Goal: Task Accomplishment & Management: Manage account settings

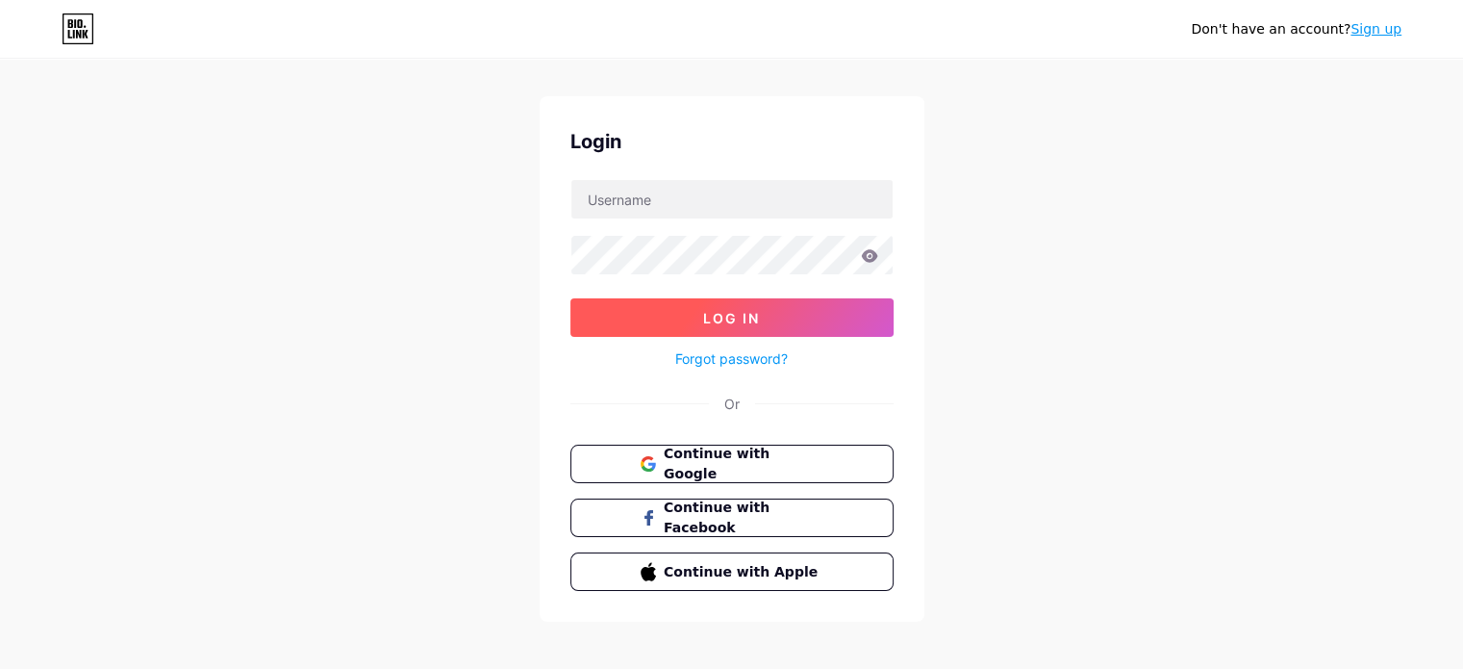
scroll to position [38, 0]
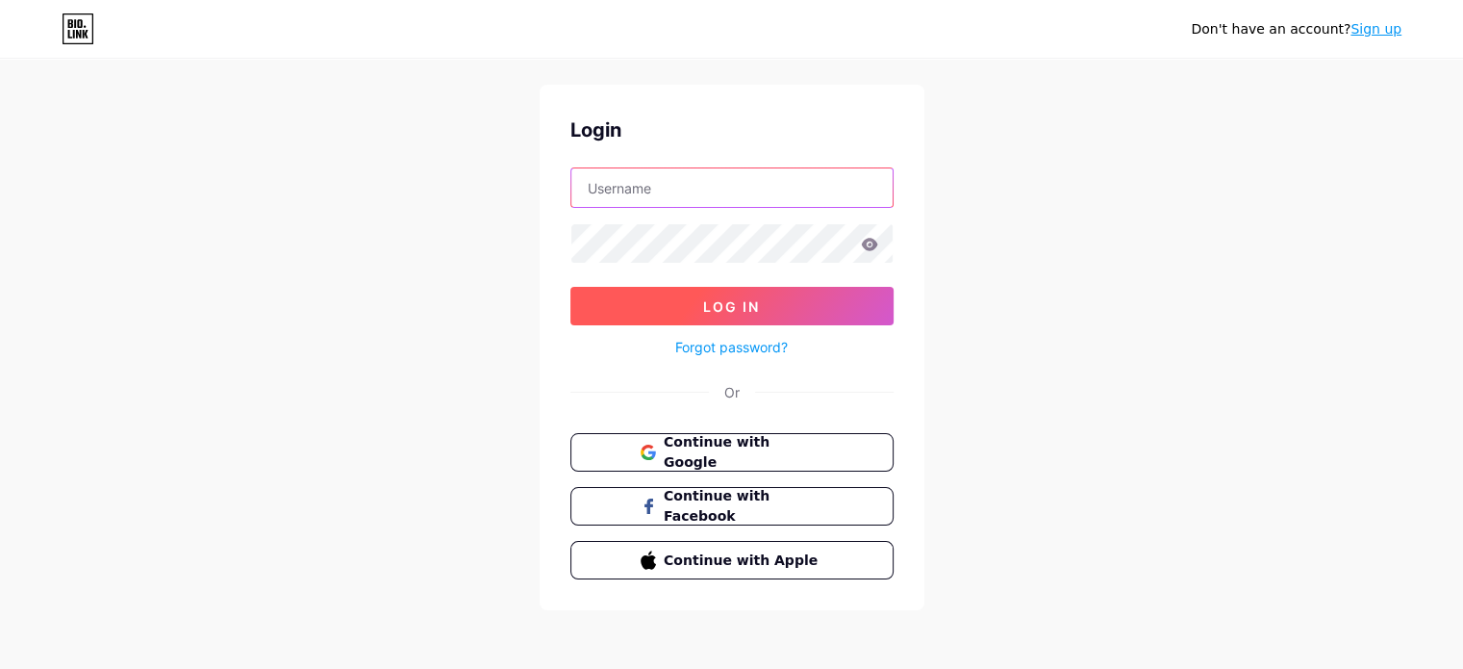
type input "ninacenter"
click at [833, 293] on button "Log In" at bounding box center [731, 306] width 323 height 38
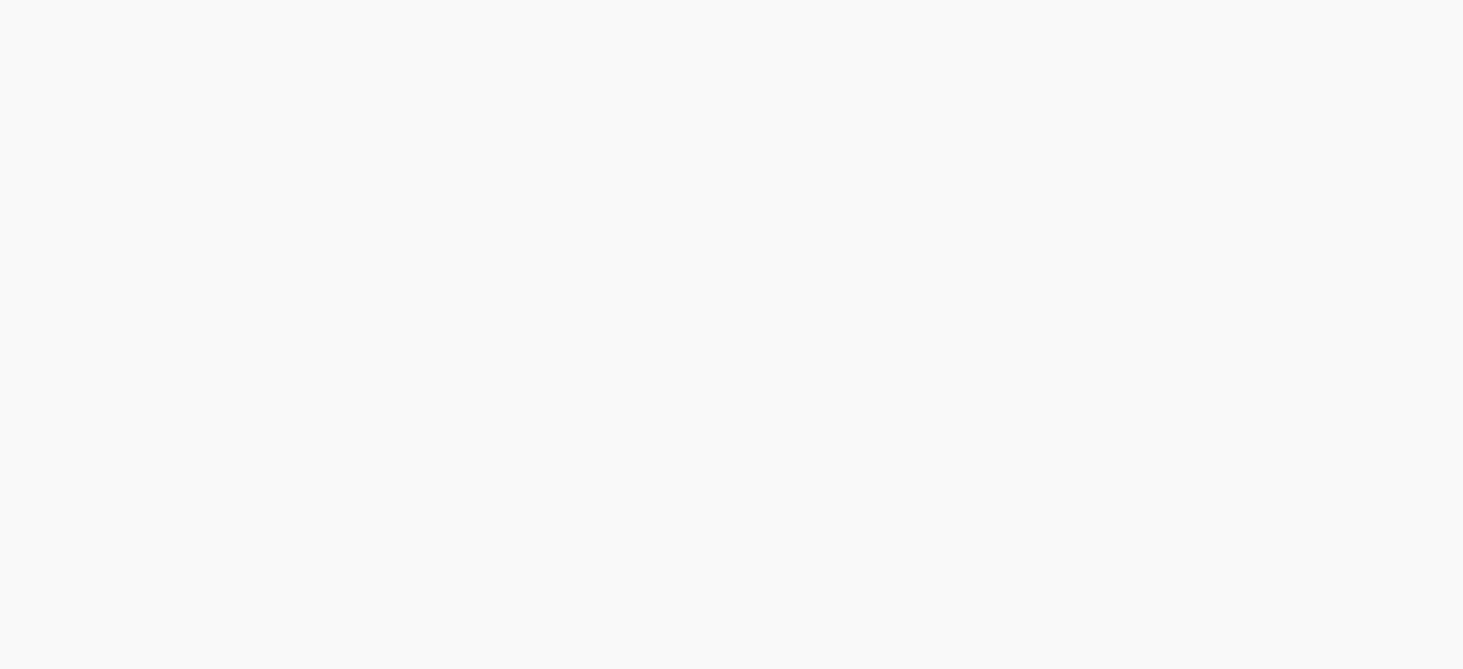
scroll to position [0, 0]
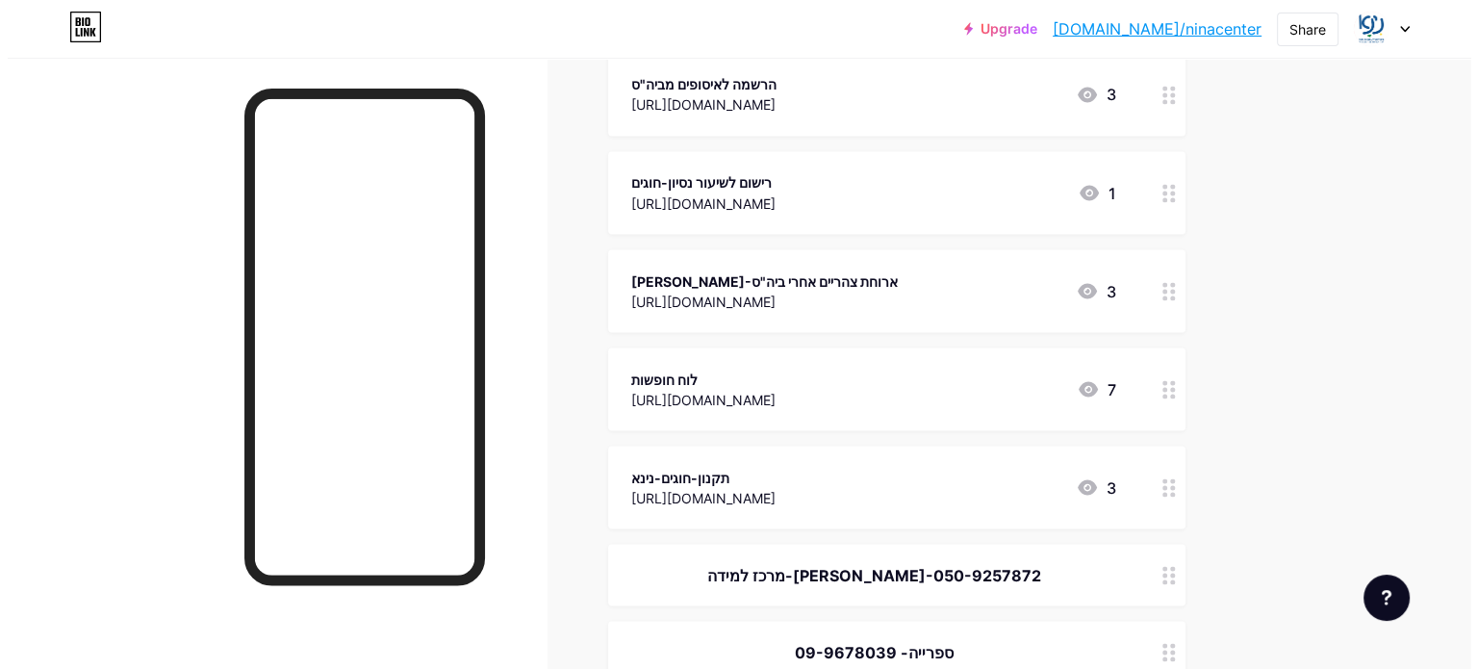
scroll to position [3559, 0]
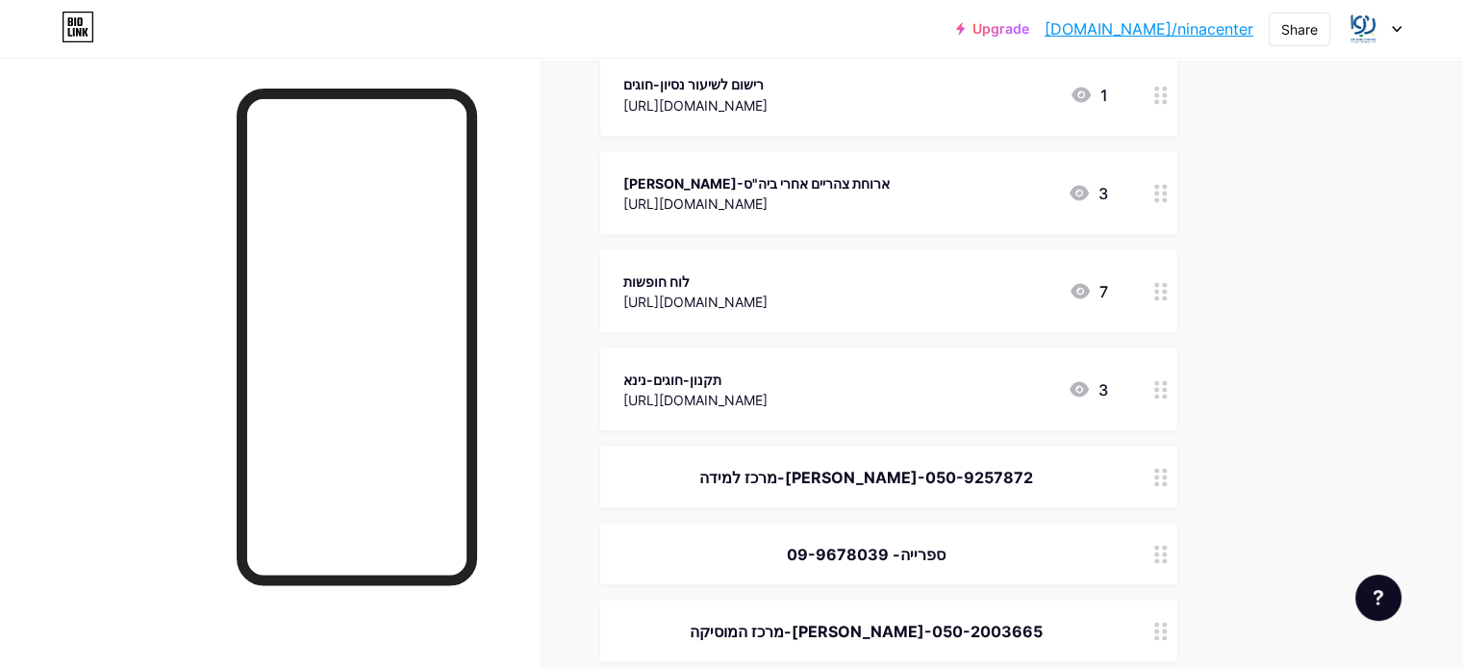
click at [1168, 291] on icon at bounding box center [1160, 291] width 13 height 18
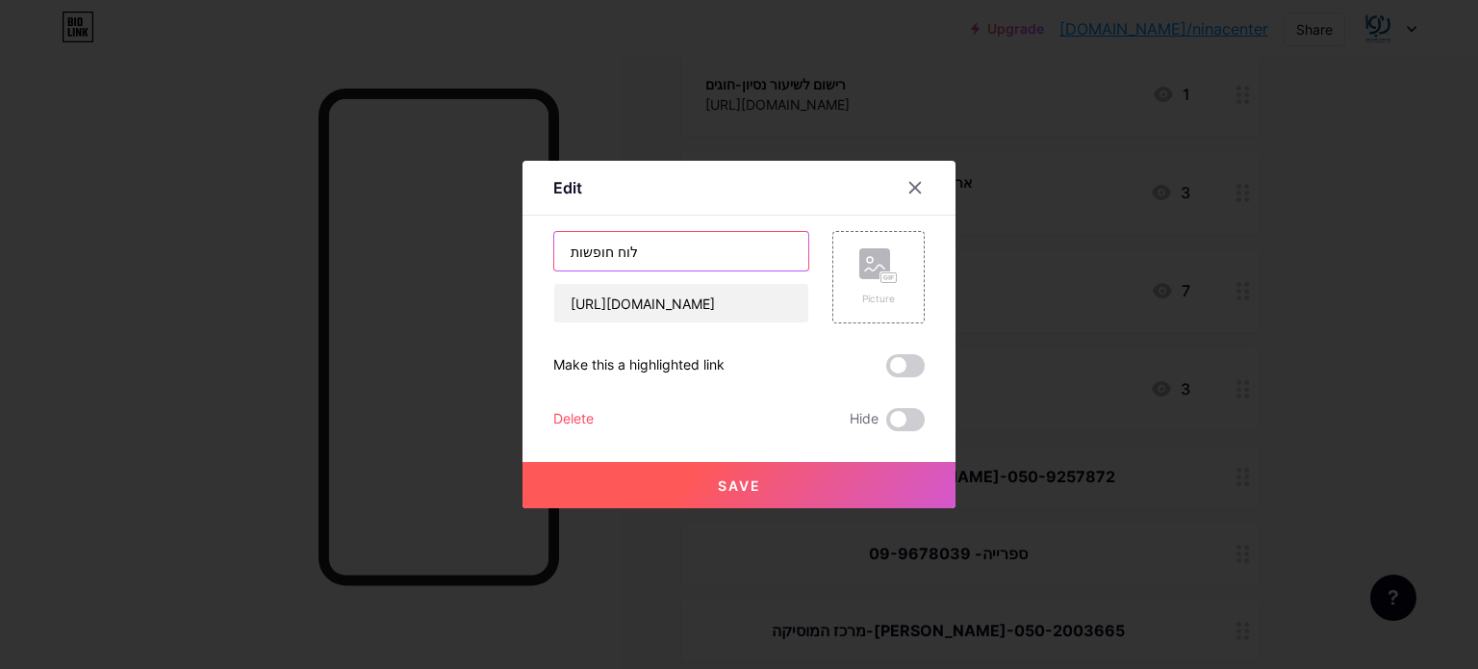
click at [710, 257] on input "לוח חופשות" at bounding box center [681, 251] width 254 height 38
click at [631, 245] on input "תקנון ולוח חופשות" at bounding box center [681, 251] width 254 height 38
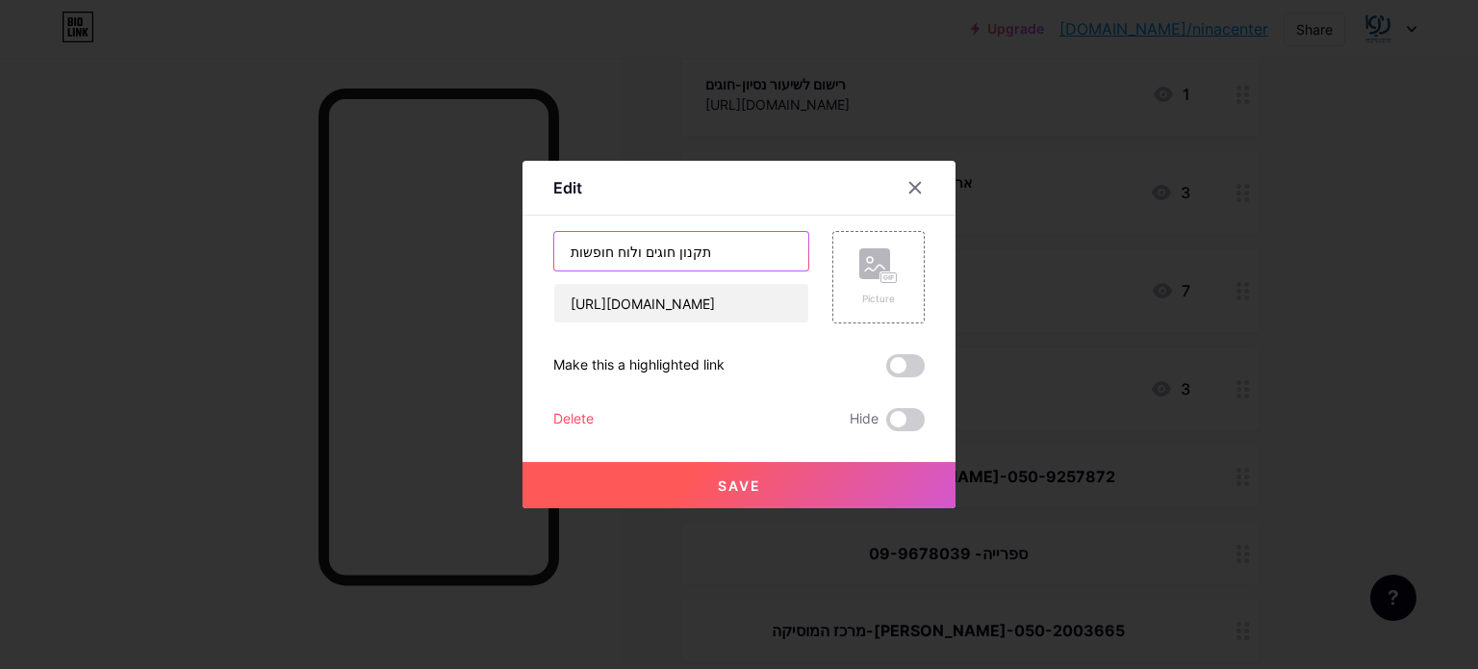
click at [562, 240] on input "תקנון חוגים ולוח חופשות" at bounding box center [681, 251] width 254 height 38
drag, startPoint x: 698, startPoint y: 245, endPoint x: 750, endPoint y: 253, distance: 52.5
click at [750, 253] on input "- תשפ"ןתקנון חוגים ולוח חופשות" at bounding box center [681, 251] width 254 height 38
drag, startPoint x: 605, startPoint y: 249, endPoint x: 574, endPoint y: 251, distance: 30.8
click at [574, 251] on input "- תקנון חוגים ולוח חופשות" at bounding box center [681, 251] width 254 height 38
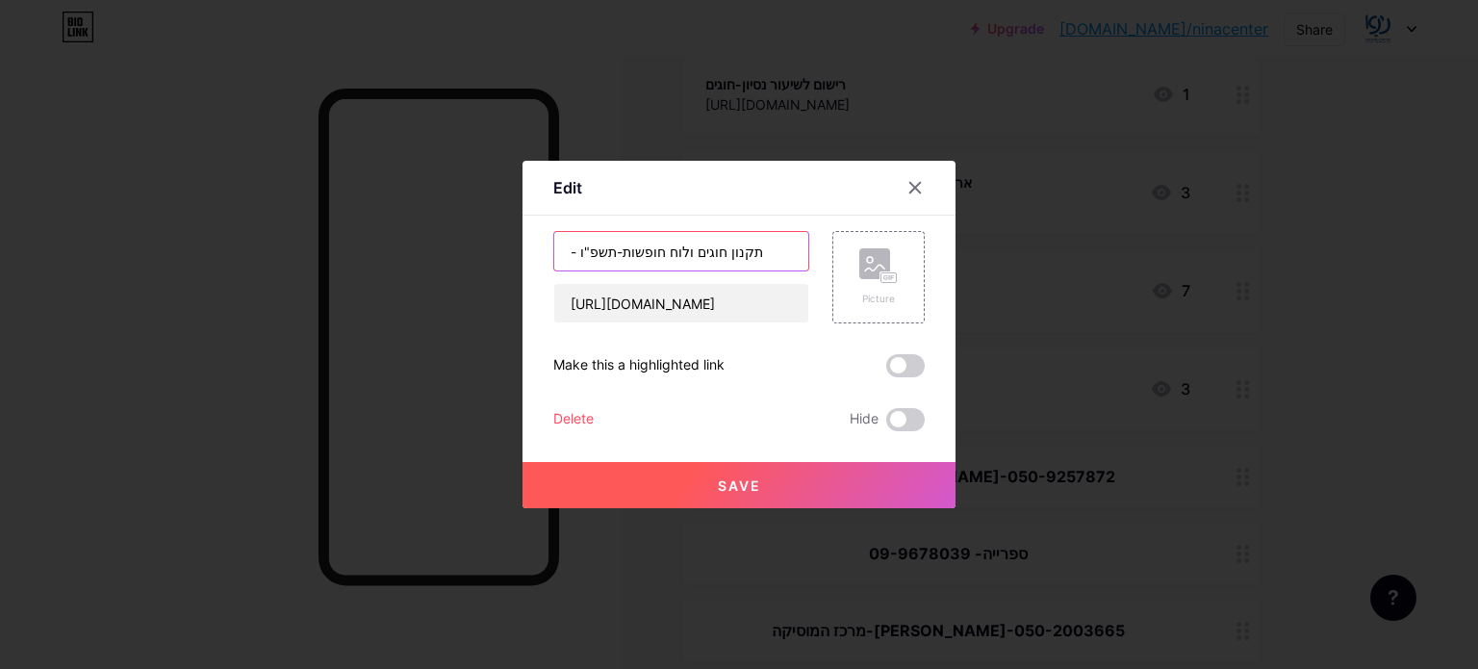
drag, startPoint x: 570, startPoint y: 249, endPoint x: 552, endPoint y: 245, distance: 18.7
click at [554, 246] on input "- תקנון חוגים ולוח חופשות-תשפ"ו" at bounding box center [681, 251] width 254 height 38
type input "תקנון חוגים ולוח חופשות-תשפ"ו"
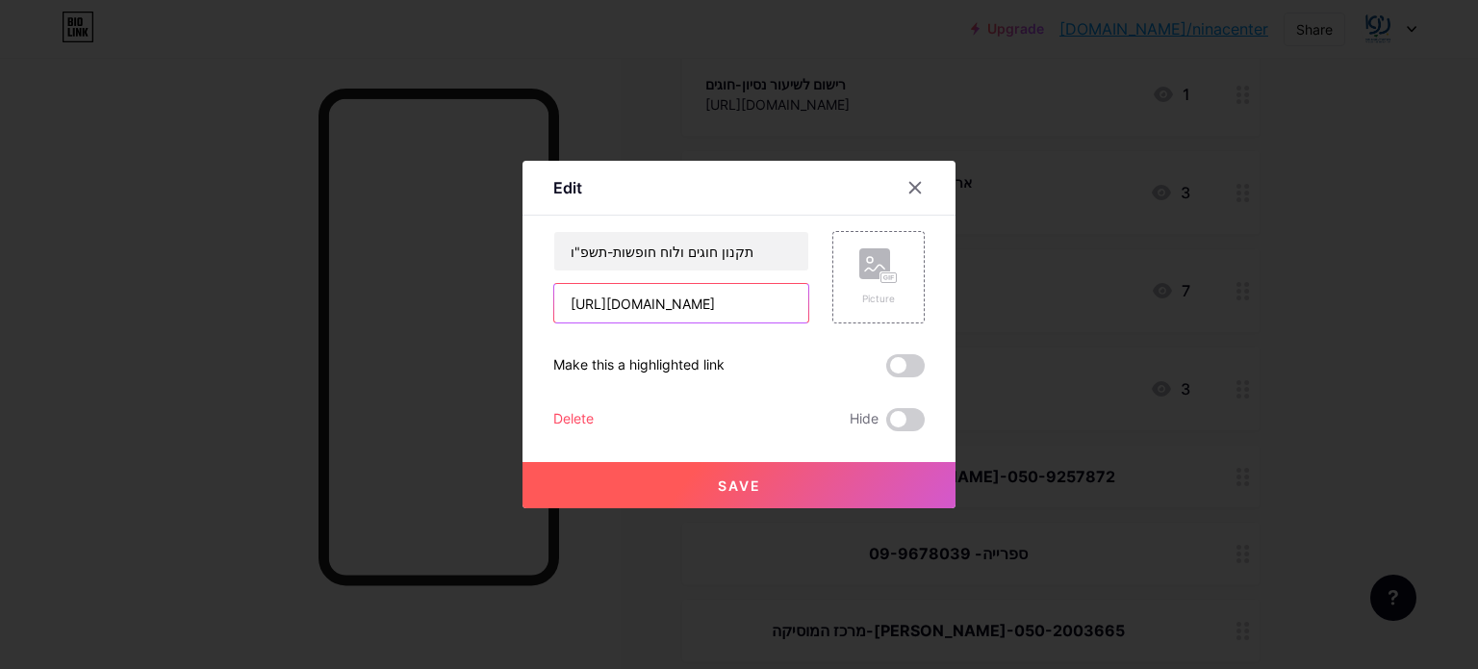
click at [697, 305] on input "[URL][DOMAIN_NAME]" at bounding box center [681, 303] width 254 height 38
paste input "drive.google.com/file/d/1kgDlJsd9tzPzOjJNMNAIltLRl_do8VYY/view?usp=sharing"
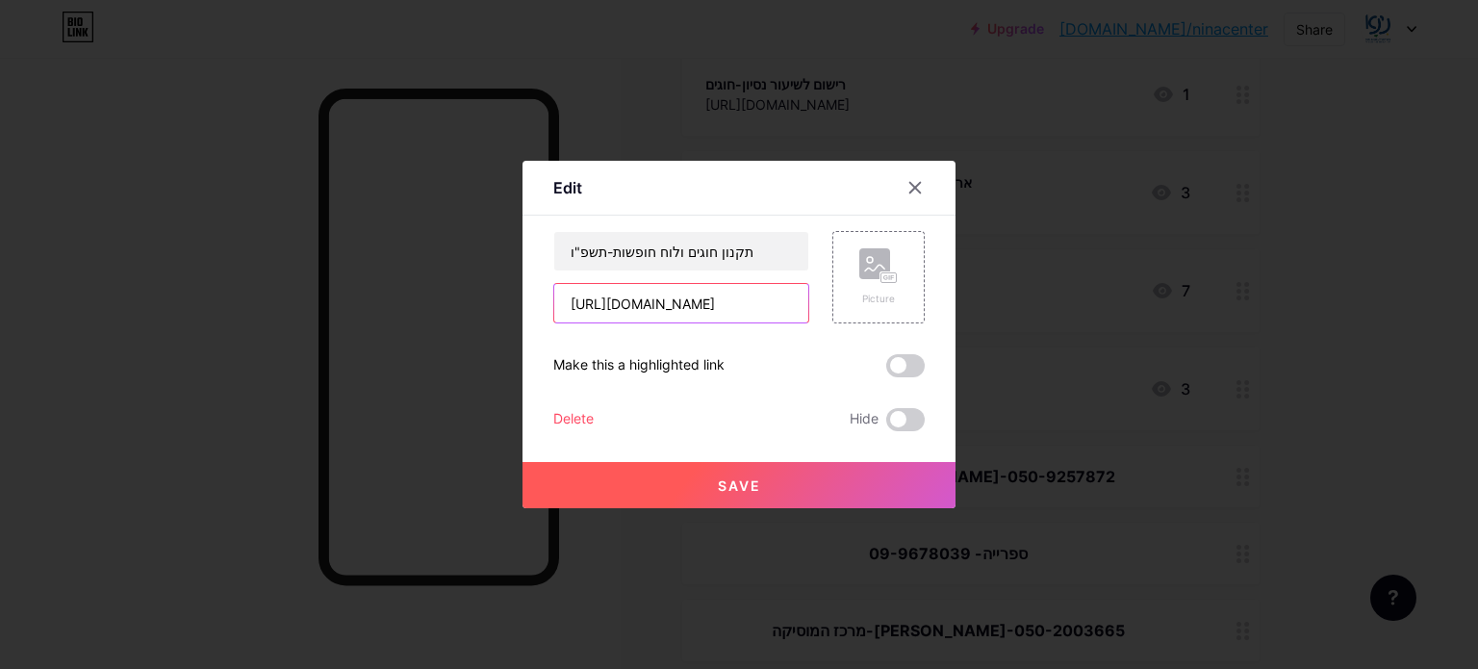
type input "https://drive.google.com/file/d/1kgDlJsd9tzPzOjJNMNAIltLRl_do8VYY/view?usp=shar…"
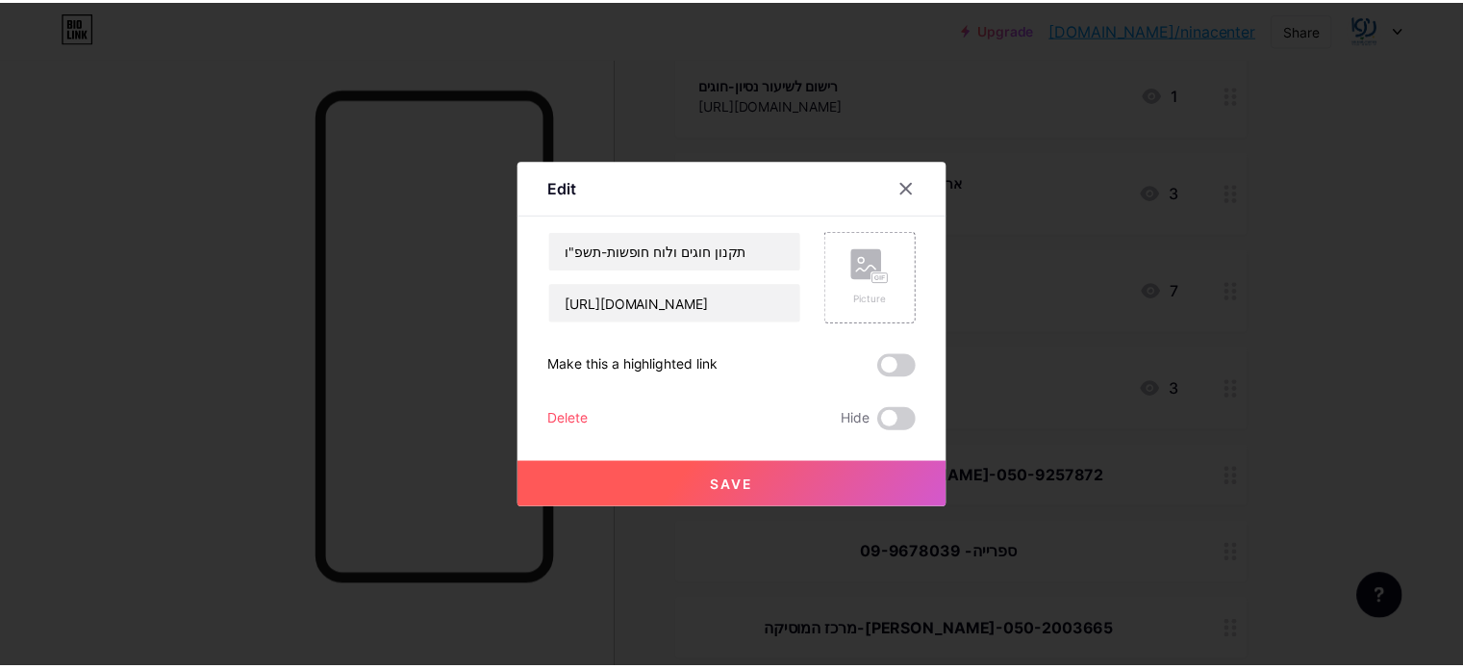
scroll to position [0, 0]
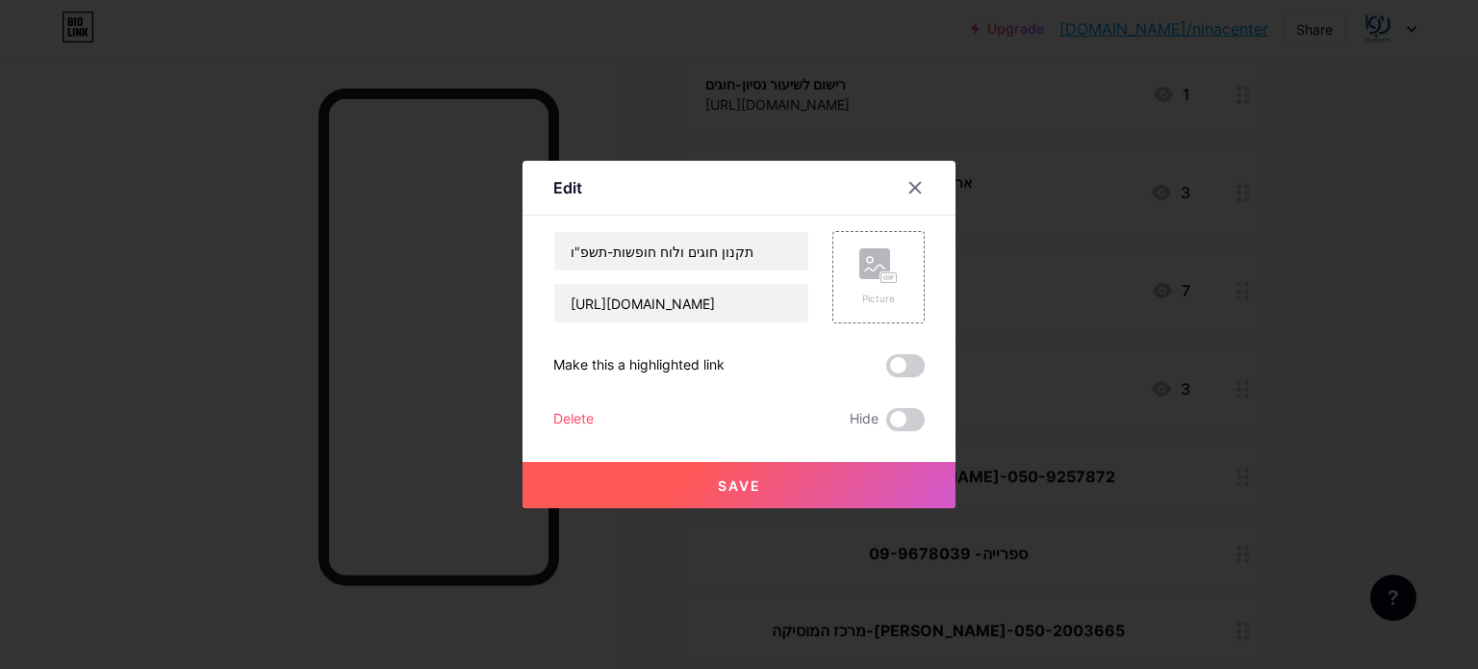
click at [776, 484] on button "Save" at bounding box center [738, 485] width 433 height 46
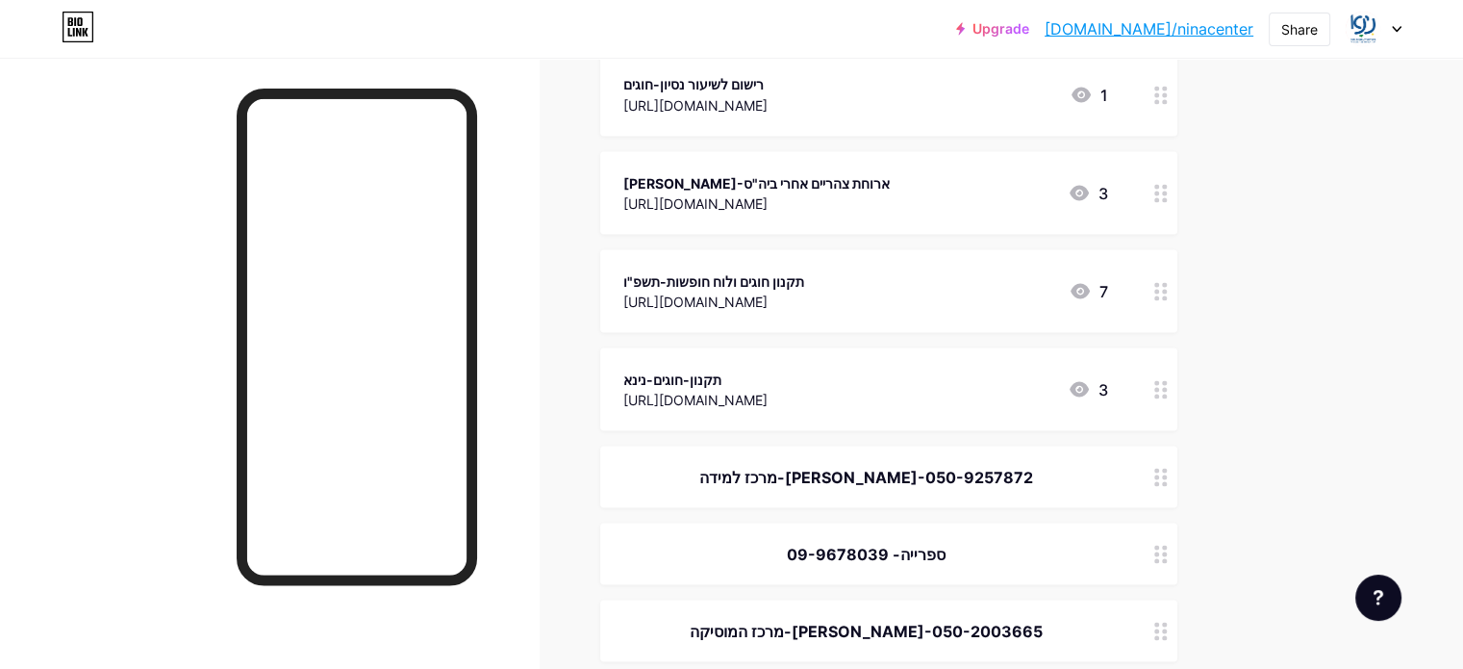
click at [1168, 388] on icon at bounding box center [1160, 389] width 13 height 18
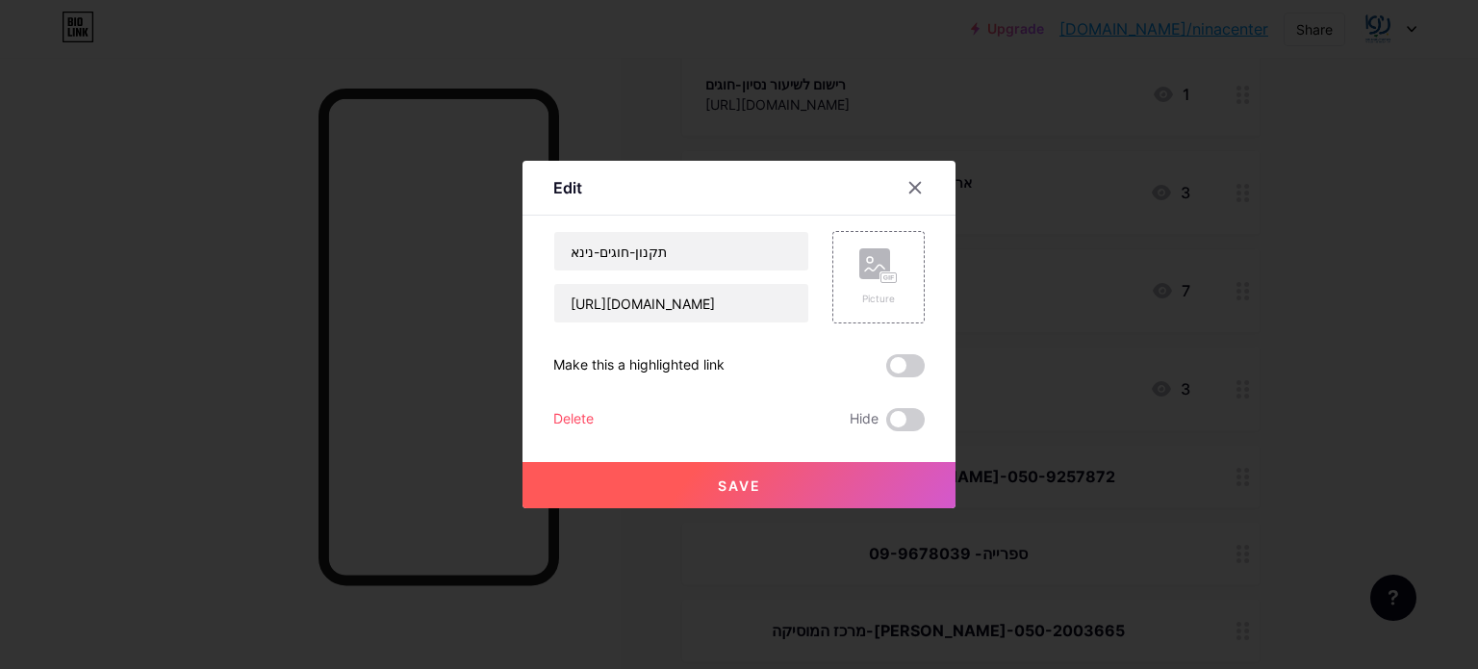
click at [562, 409] on div "Delete" at bounding box center [573, 419] width 40 height 23
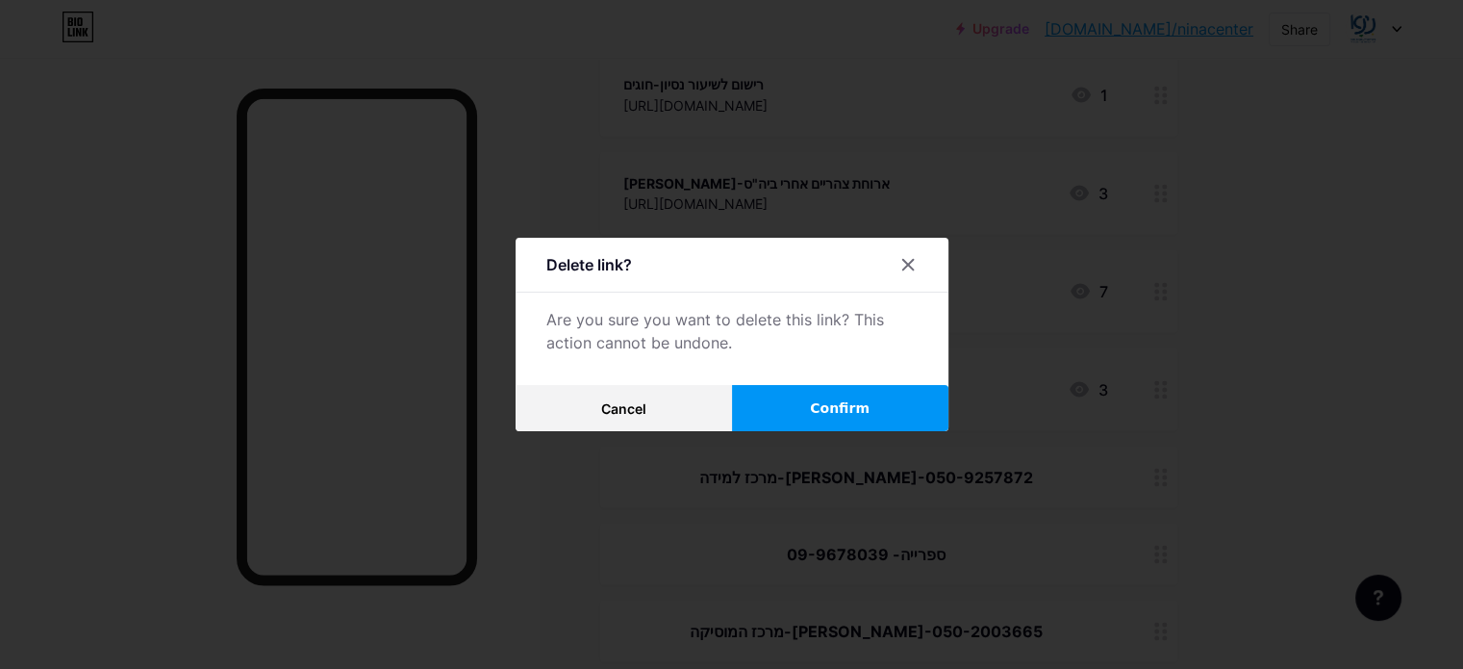
drag, startPoint x: 797, startPoint y: 415, endPoint x: 840, endPoint y: 415, distance: 43.3
click at [797, 423] on button "Confirm" at bounding box center [840, 408] width 216 height 46
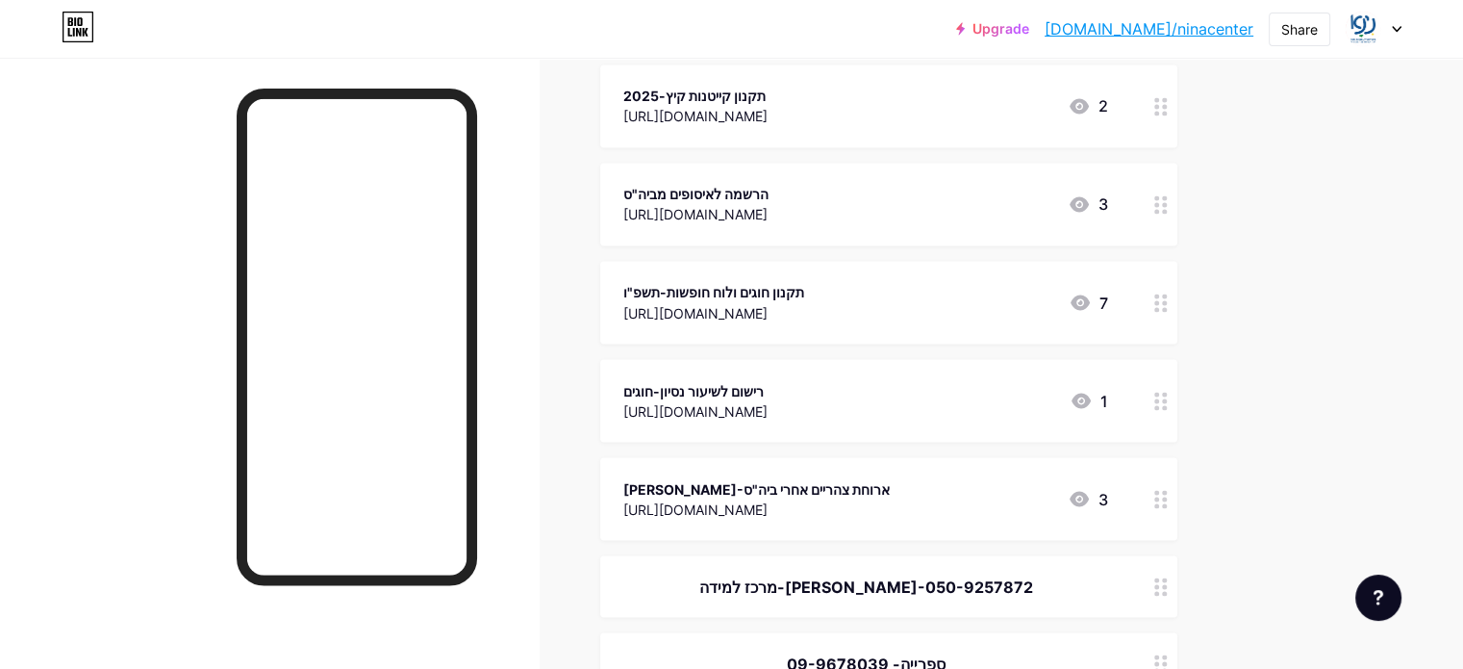
scroll to position [3271, 0]
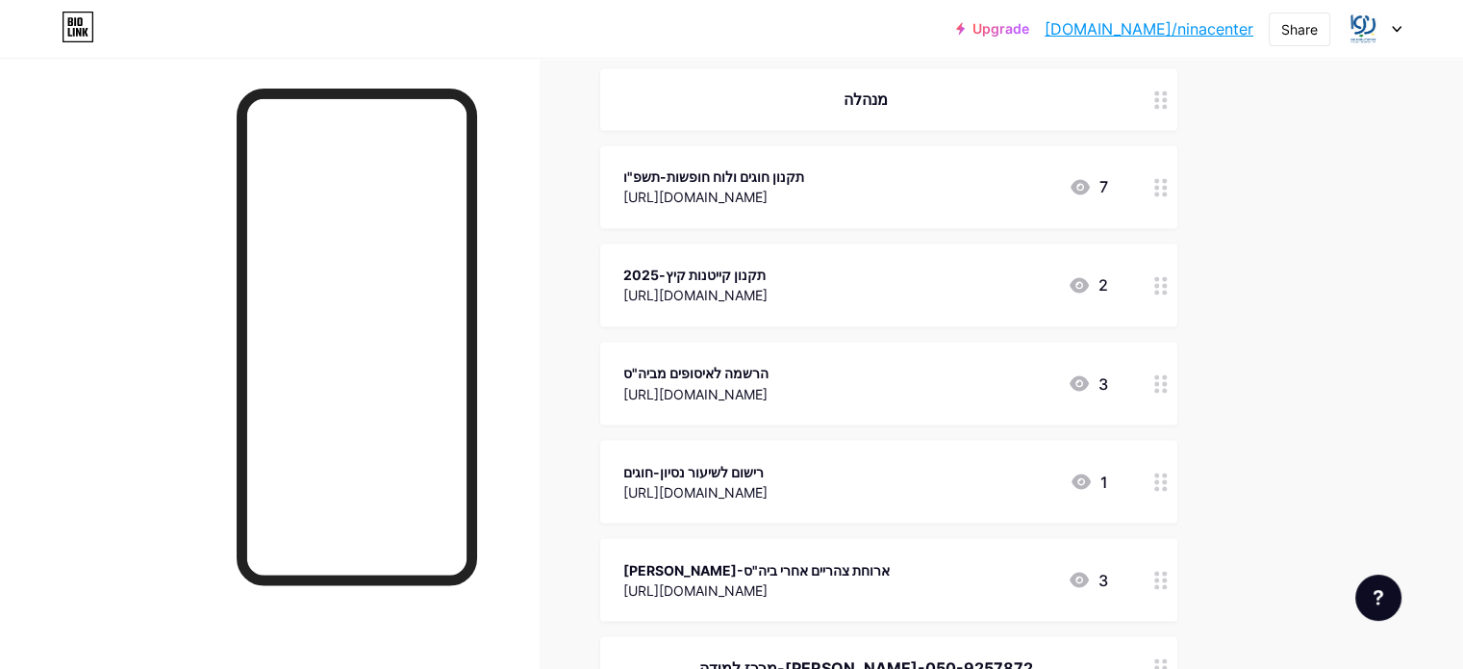
click at [804, 189] on div "https://drive.google.com/file/d/1kgDlJsd9tzPzOjJNMNAIltLRl_do8VYY/view?usp=shar…" at bounding box center [713, 197] width 181 height 20
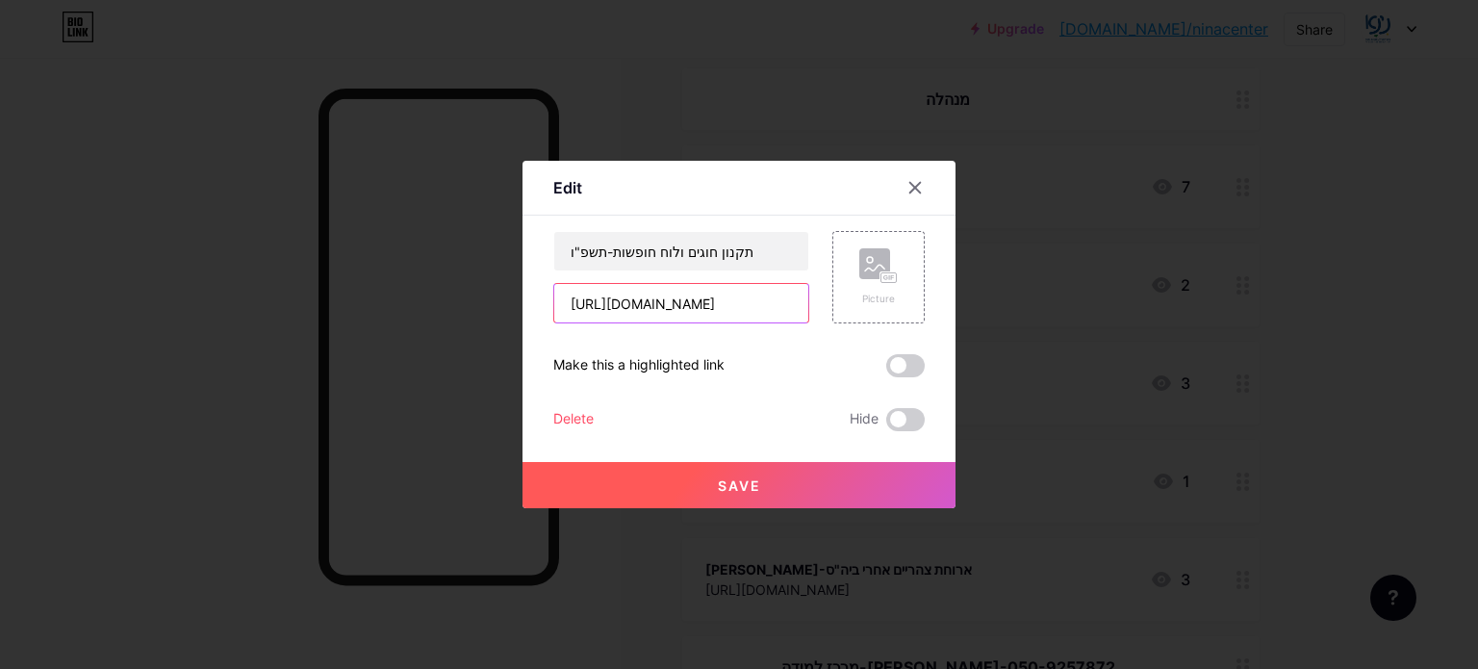
click at [684, 312] on input "https://drive.google.com/file/d/1kgDlJsd9tzPzOjJNMNAIltLRl_do8VYY/view?usp=shar…" at bounding box center [681, 303] width 254 height 38
click at [668, 474] on button "Save" at bounding box center [738, 485] width 433 height 46
